Goal: Information Seeking & Learning: Compare options

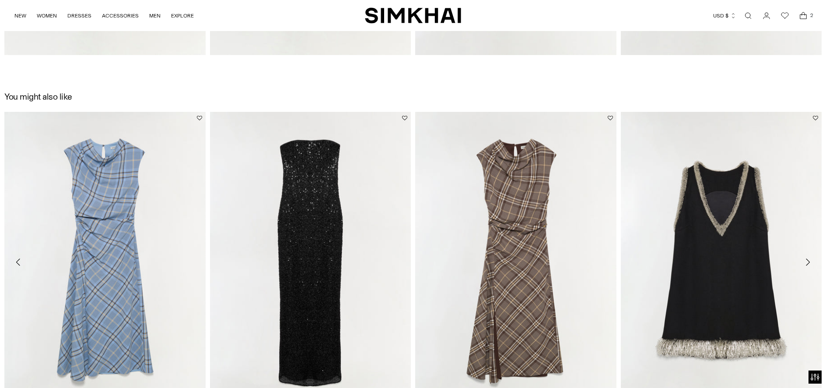
scroll to position [1609, 0]
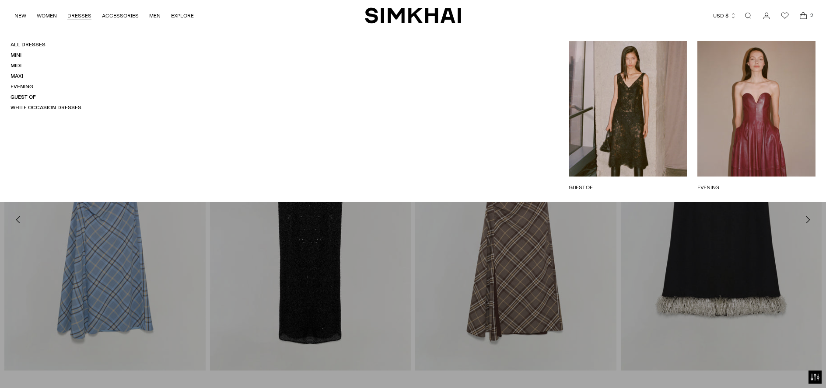
click at [73, 14] on link "DRESSES" at bounding box center [79, 15] width 24 height 19
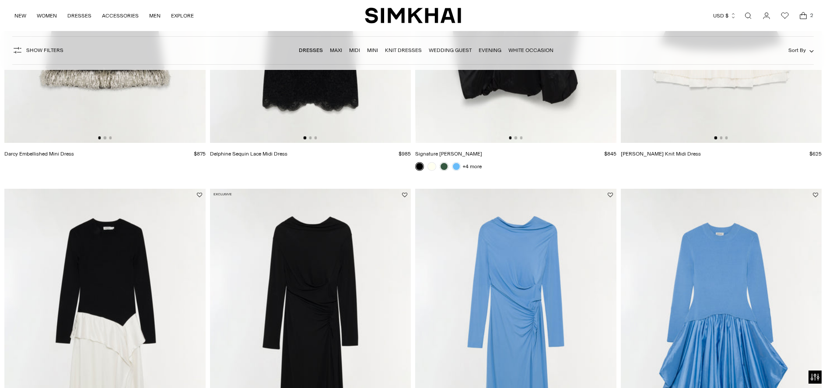
scroll to position [1329, 0]
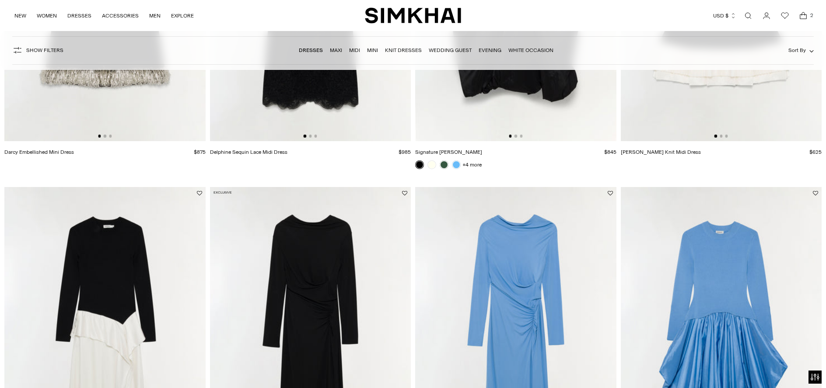
click at [309, 238] on img at bounding box center [310, 337] width 201 height 301
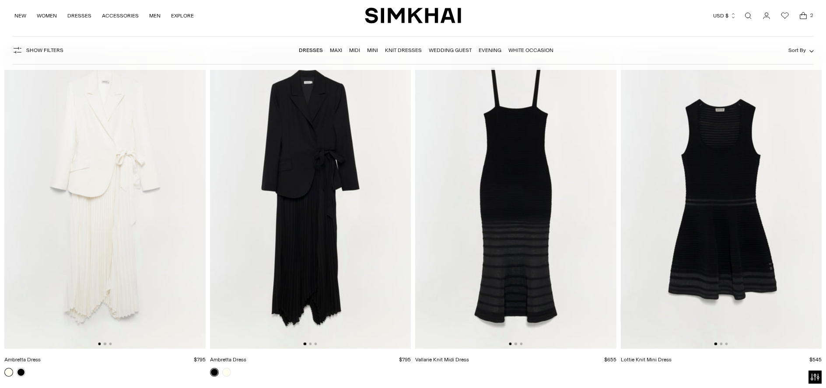
scroll to position [4204, 0]
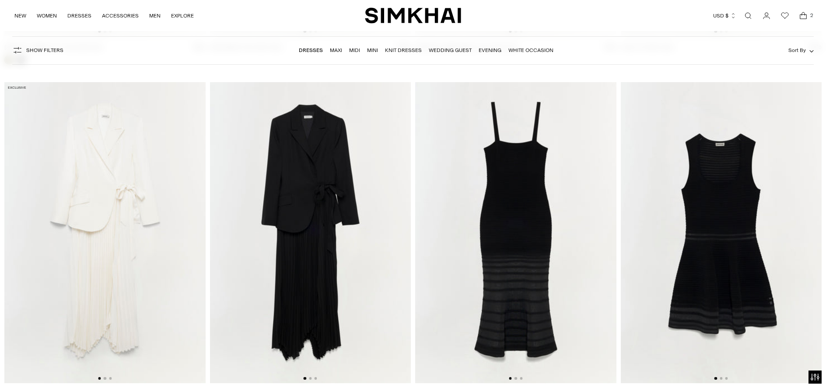
click at [311, 194] on img at bounding box center [310, 232] width 201 height 301
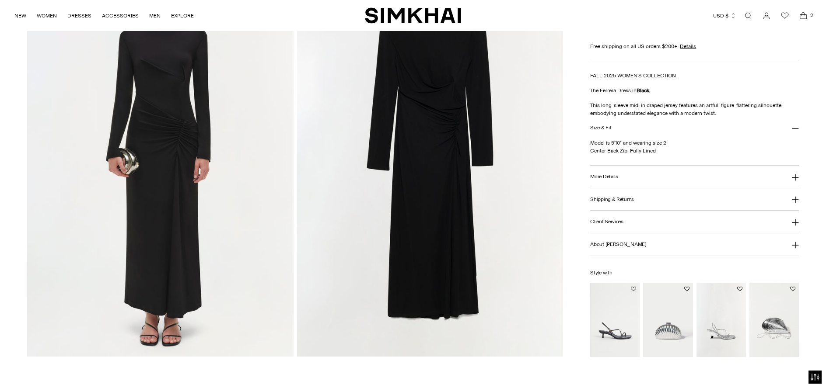
scroll to position [900, 0]
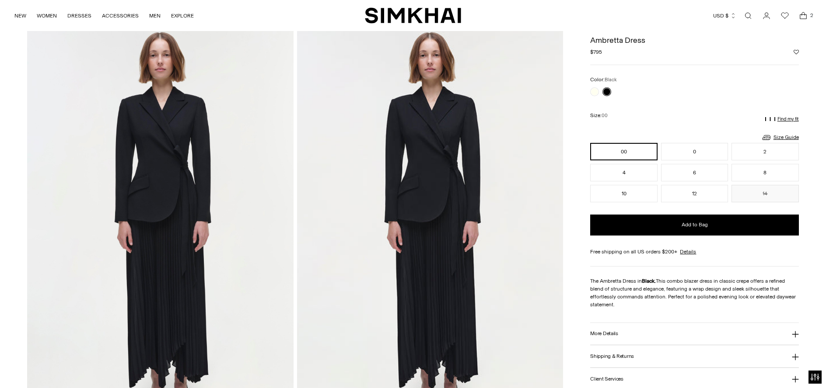
scroll to position [841, 0]
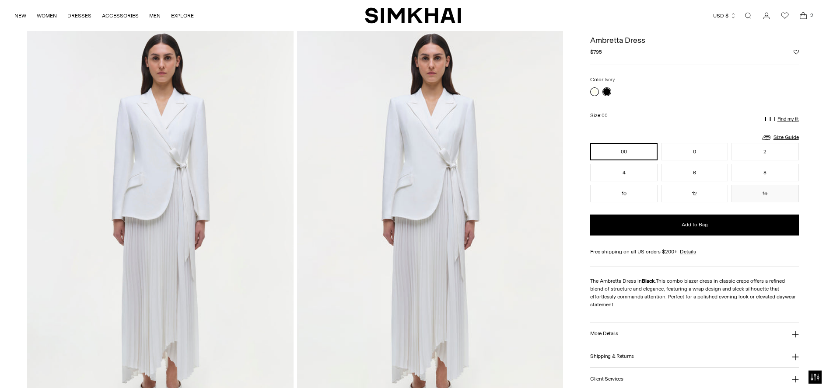
click at [594, 89] on link at bounding box center [594, 91] width 9 height 9
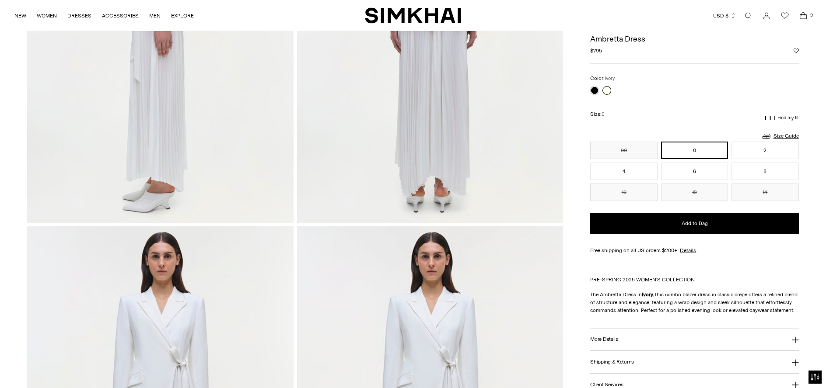
scroll to position [509, 0]
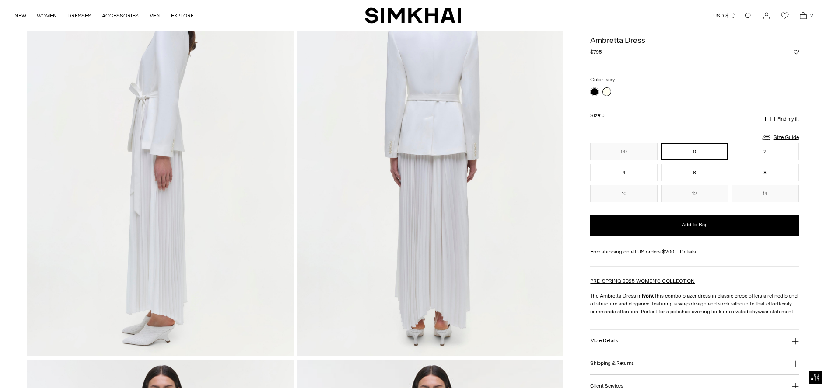
click at [606, 92] on link at bounding box center [606, 91] width 9 height 9
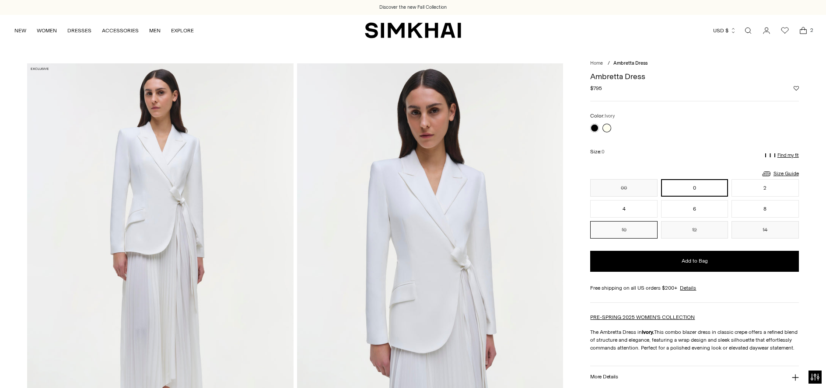
scroll to position [2, 0]
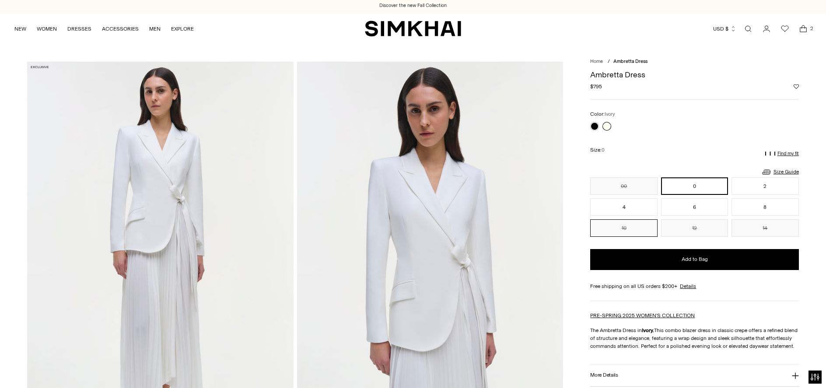
click at [636, 230] on button "10" at bounding box center [623, 228] width 67 height 17
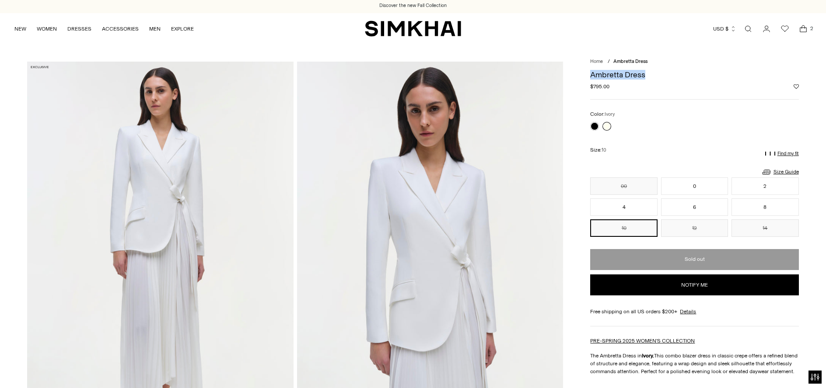
drag, startPoint x: 648, startPoint y: 76, endPoint x: 587, endPoint y: 73, distance: 60.8
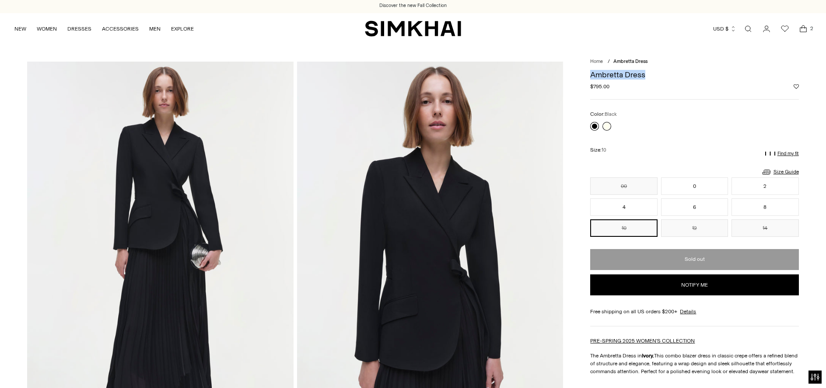
click at [592, 126] on link at bounding box center [594, 126] width 9 height 9
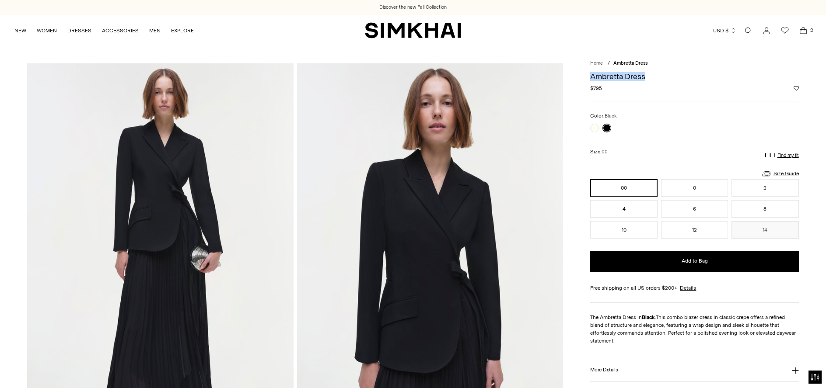
drag, startPoint x: 645, startPoint y: 74, endPoint x: 587, endPoint y: 80, distance: 58.0
copy h1 "Ambretta Dress"
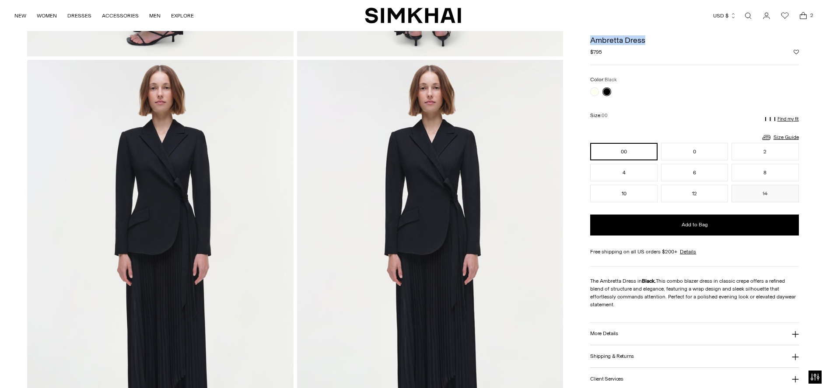
scroll to position [796, 0]
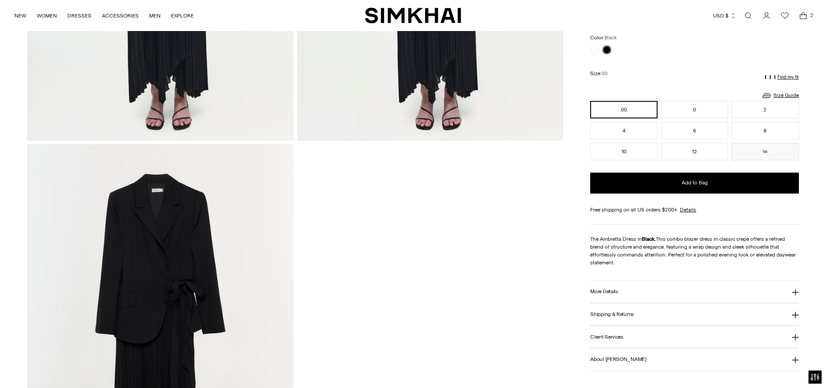
scroll to position [1139, 0]
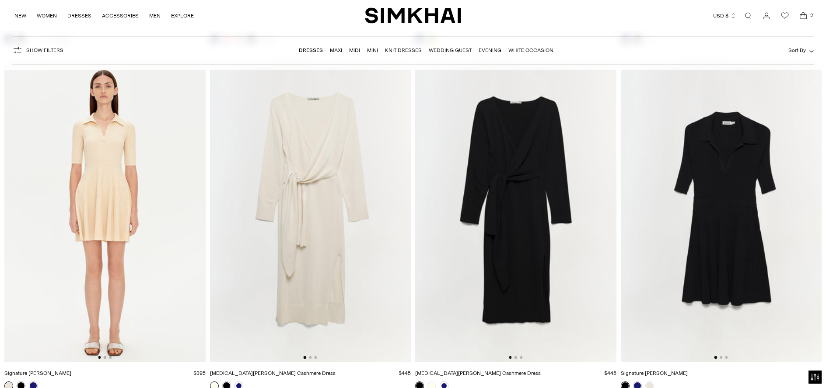
scroll to position [11168, 0]
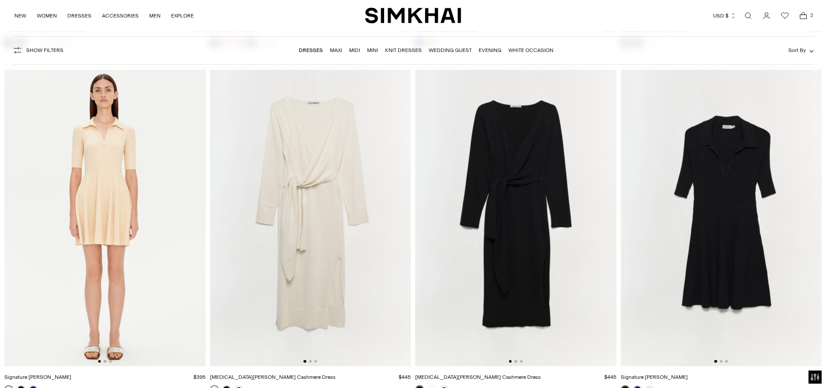
click at [312, 291] on img at bounding box center [310, 215] width 201 height 301
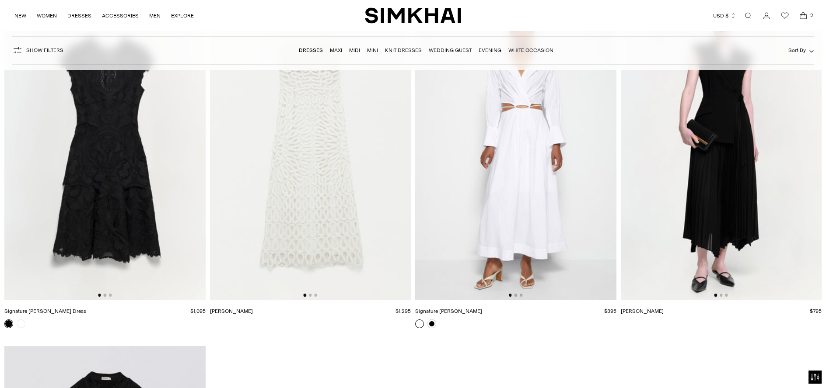
scroll to position [15036, 0]
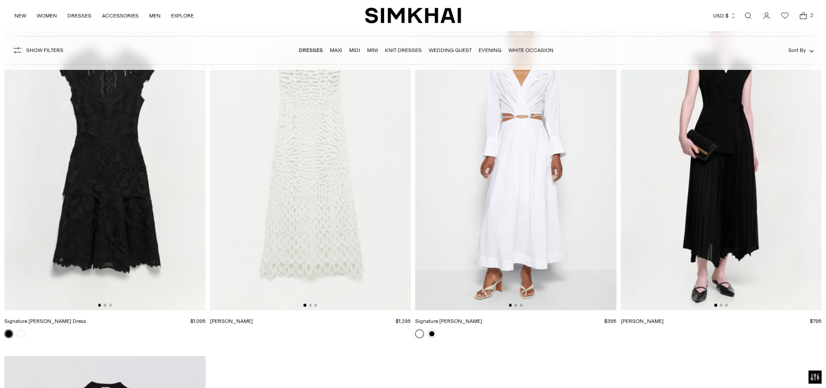
click at [519, 277] on img at bounding box center [515, 159] width 201 height 301
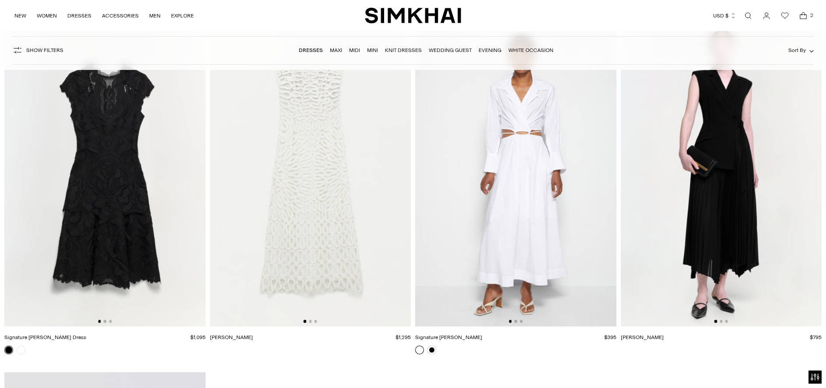
scroll to position [14927, 0]
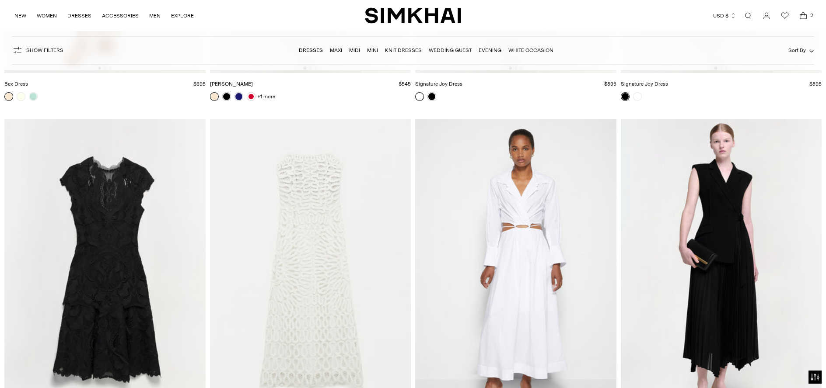
click at [720, 269] on img at bounding box center [721, 269] width 201 height 301
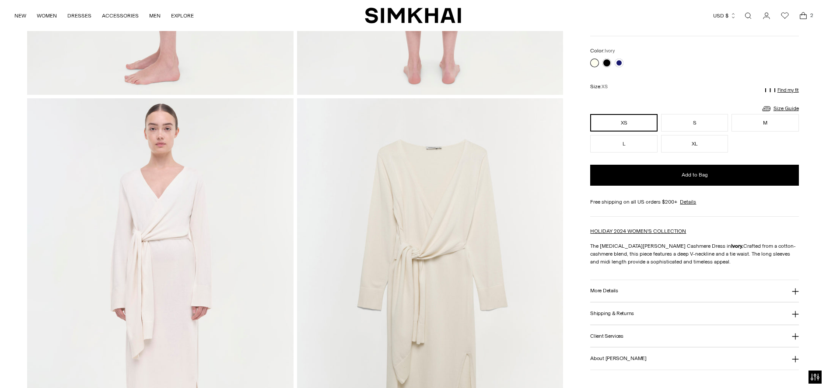
scroll to position [782, 0]
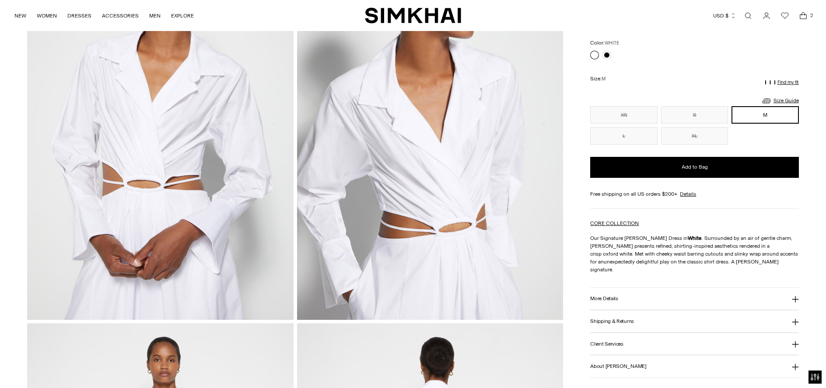
scroll to position [556, 0]
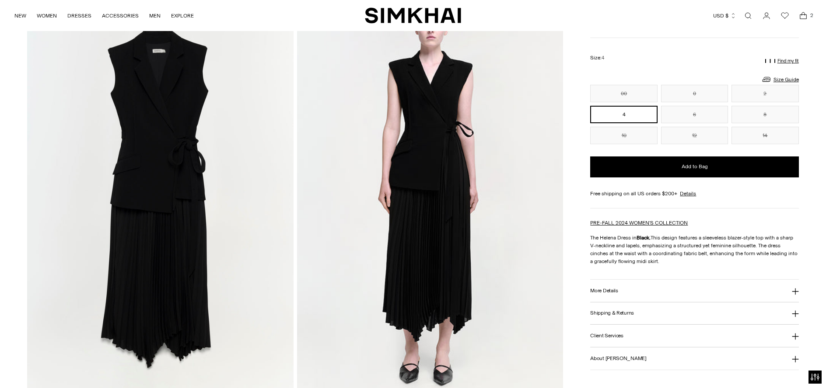
scroll to position [916, 0]
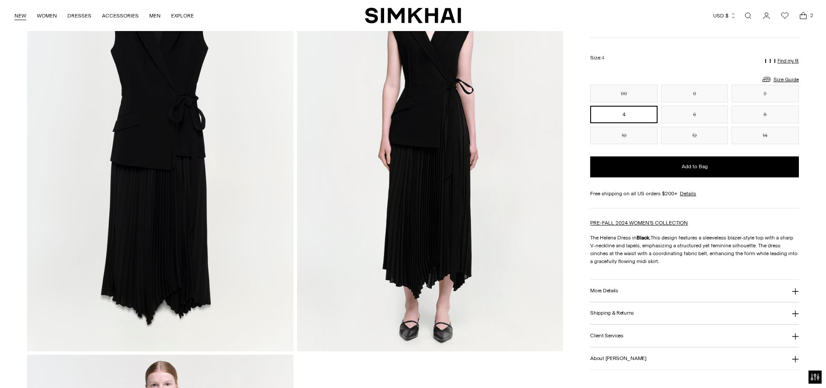
click at [19, 19] on link "NEW" at bounding box center [20, 15] width 12 height 19
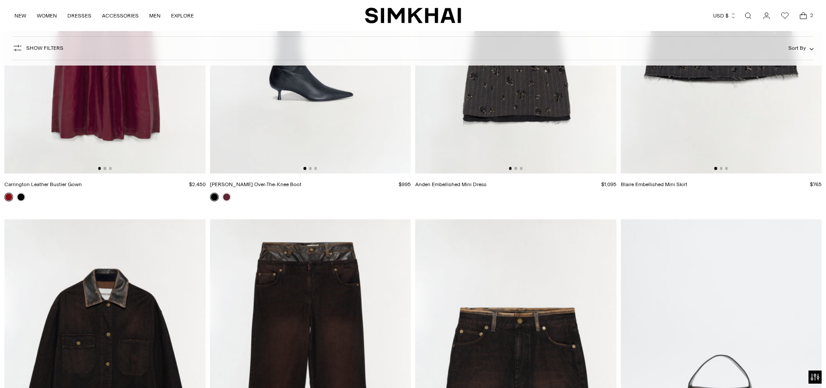
scroll to position [1021, 0]
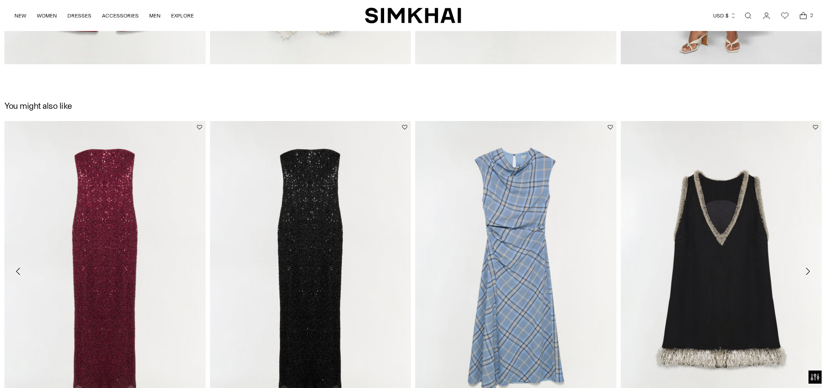
scroll to position [1571, 0]
